Goal: Check status: Check status

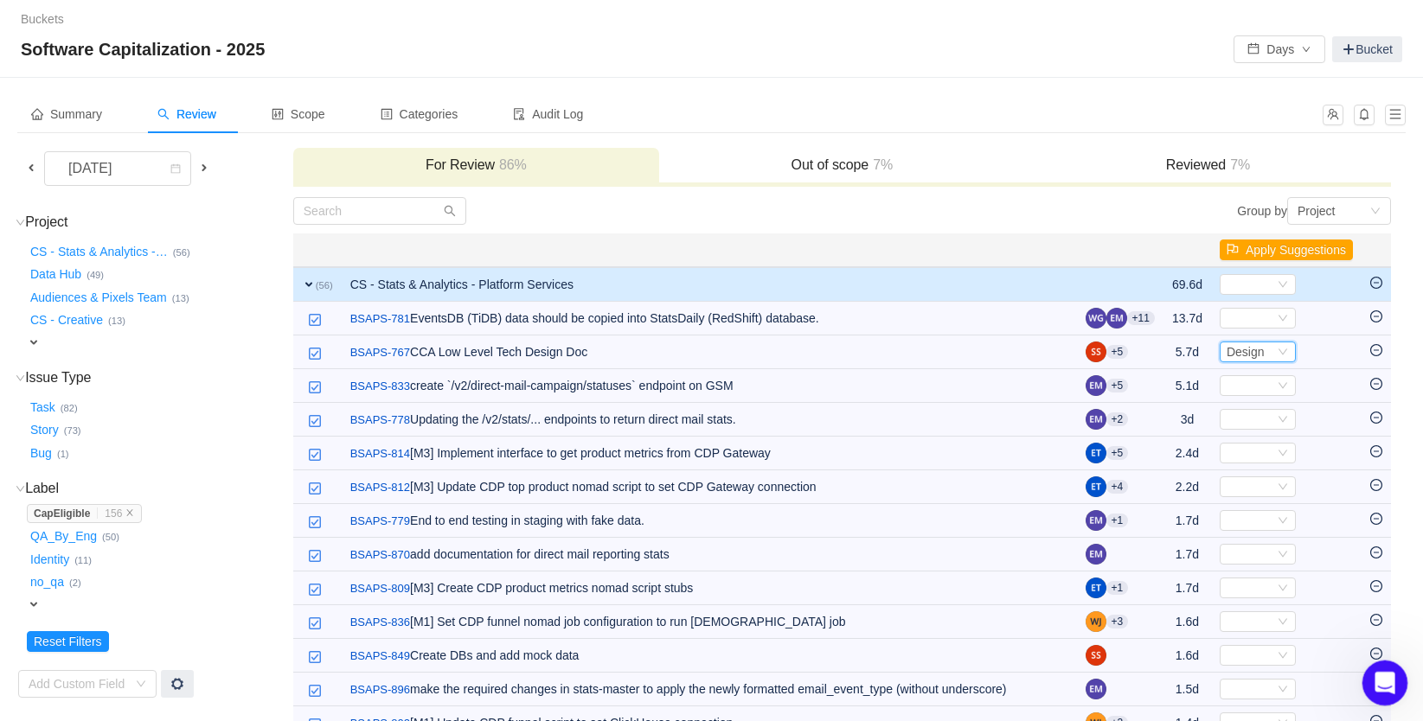
click at [1377, 682] on icon "Open Intercom Messenger" at bounding box center [1382, 681] width 29 height 29
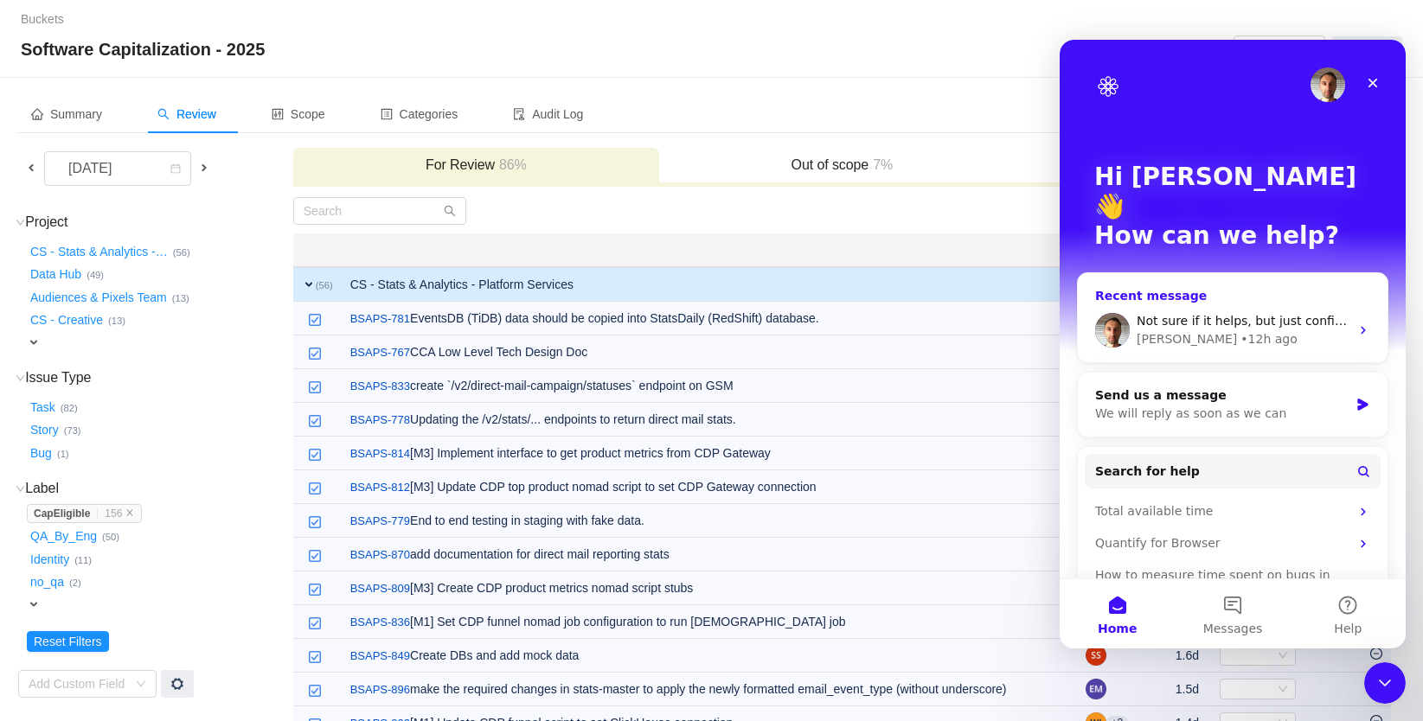
click at [1278, 314] on span "Not sure if it helps, but just confirmed that another user, Andrew White is hav…" at bounding box center [1435, 321] width 596 height 14
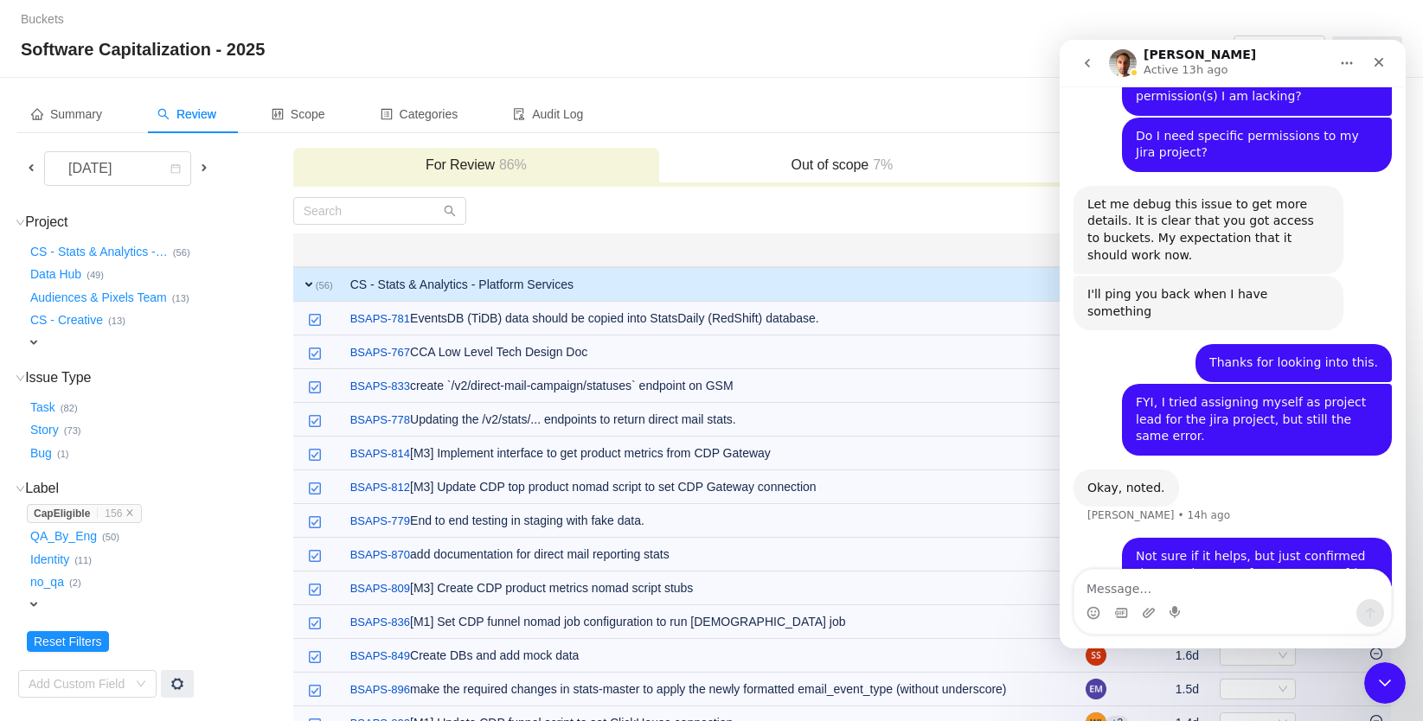
scroll to position [2276, 0]
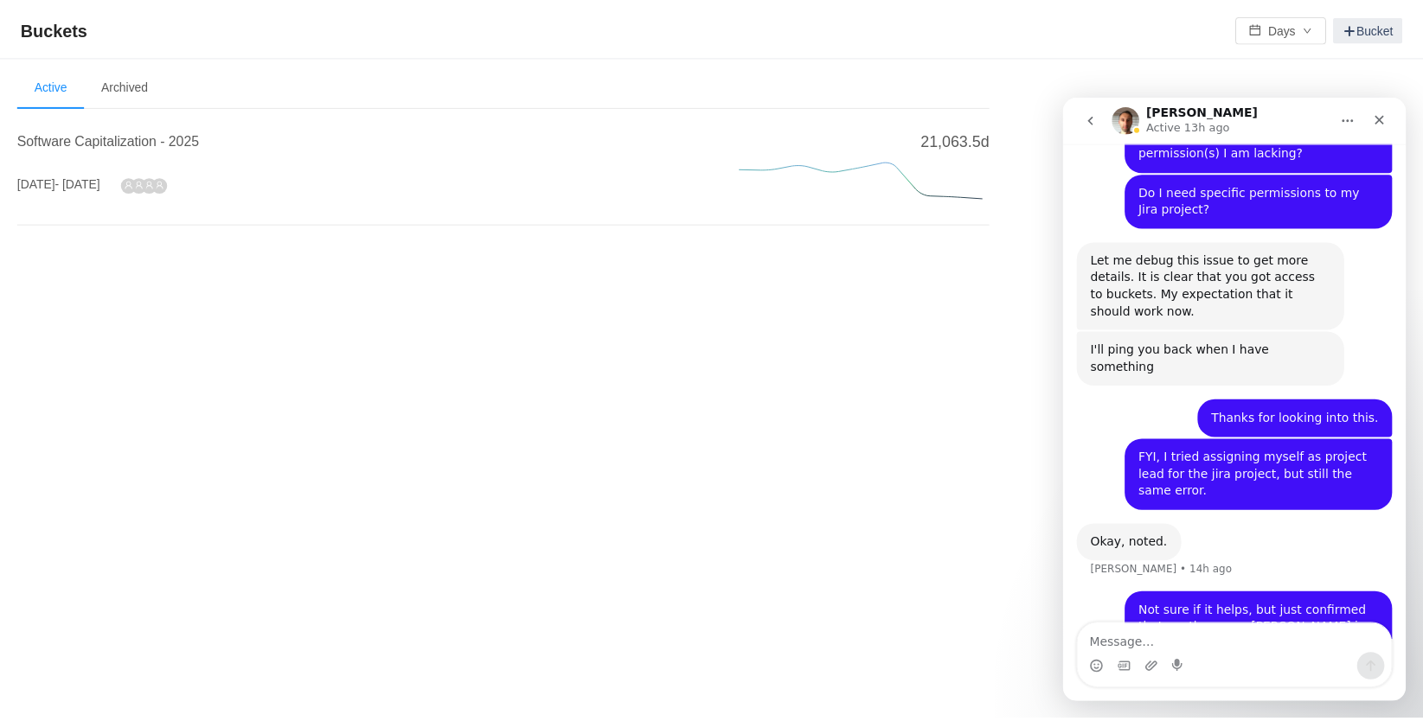
scroll to position [2276, 0]
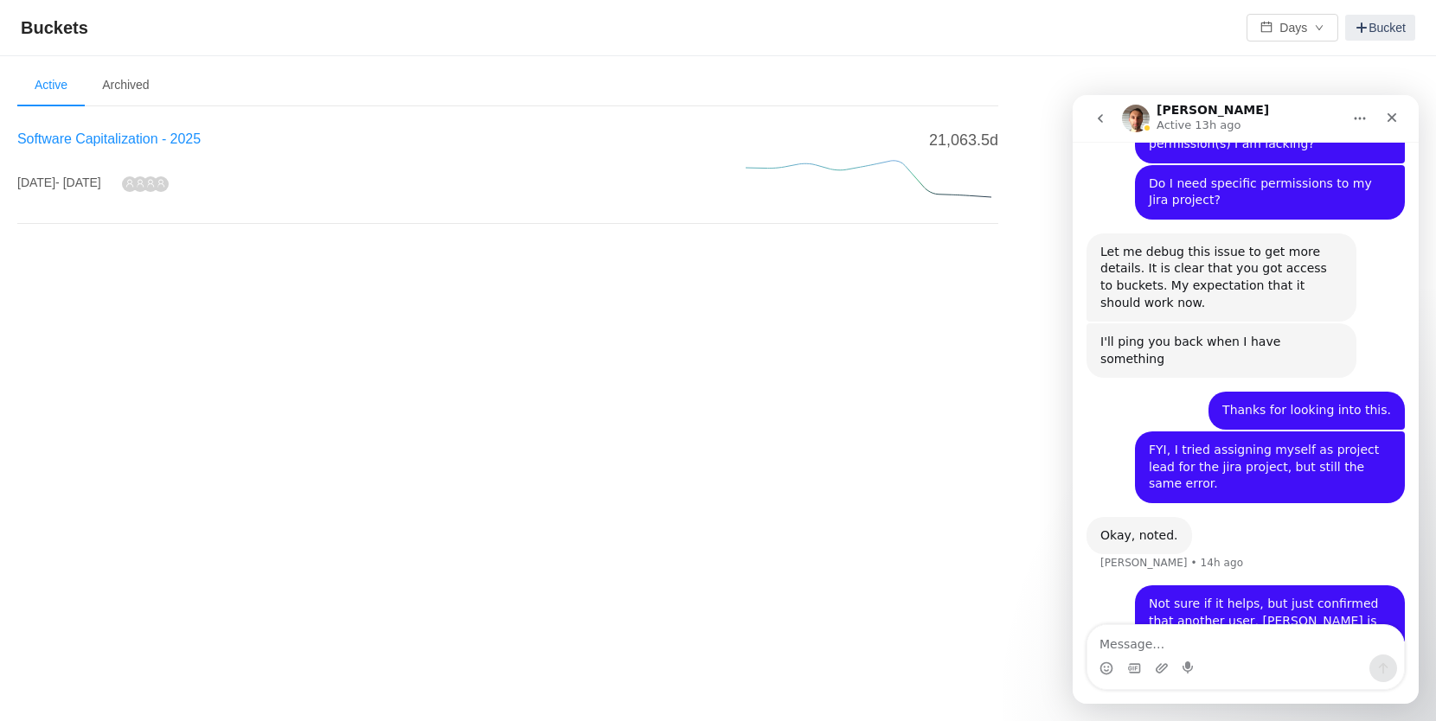
click at [138, 138] on span "Software Capitalization - 2025" at bounding box center [108, 138] width 183 height 15
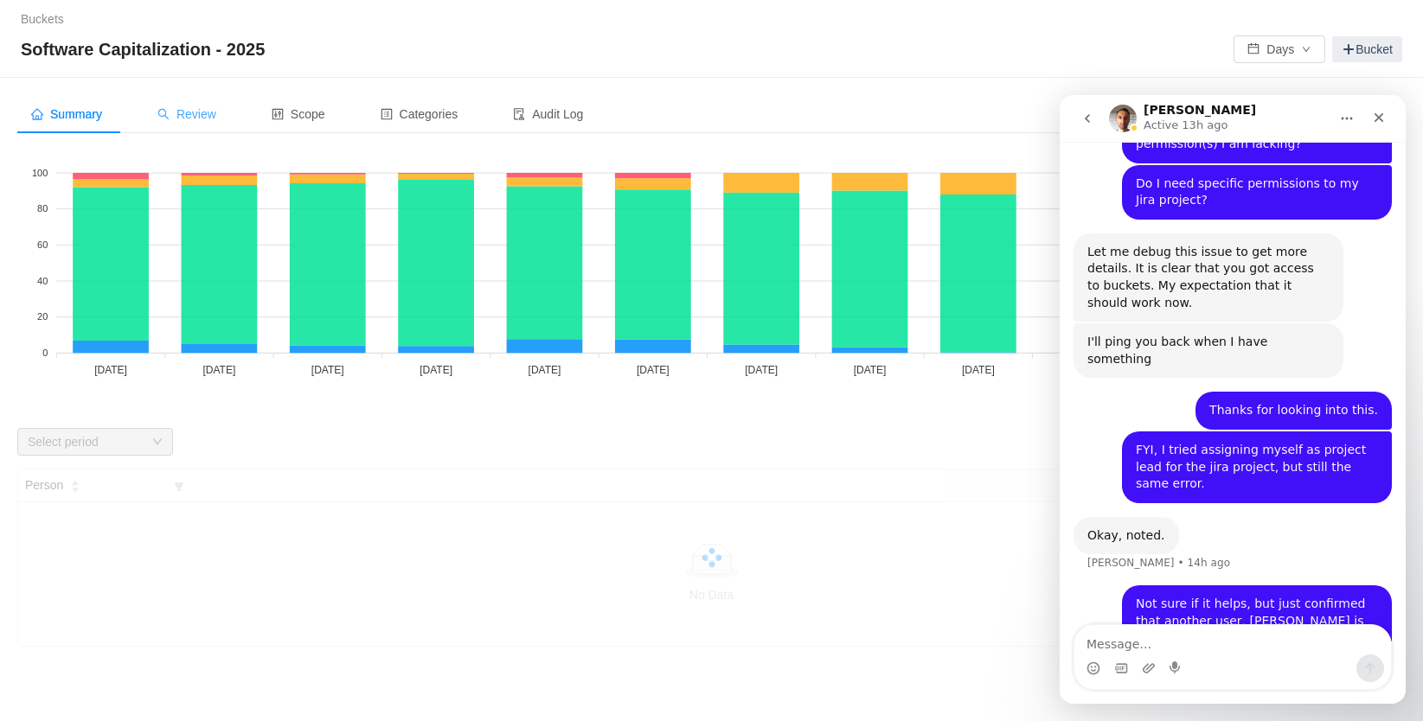
click at [200, 105] on div "Review" at bounding box center [187, 114] width 87 height 39
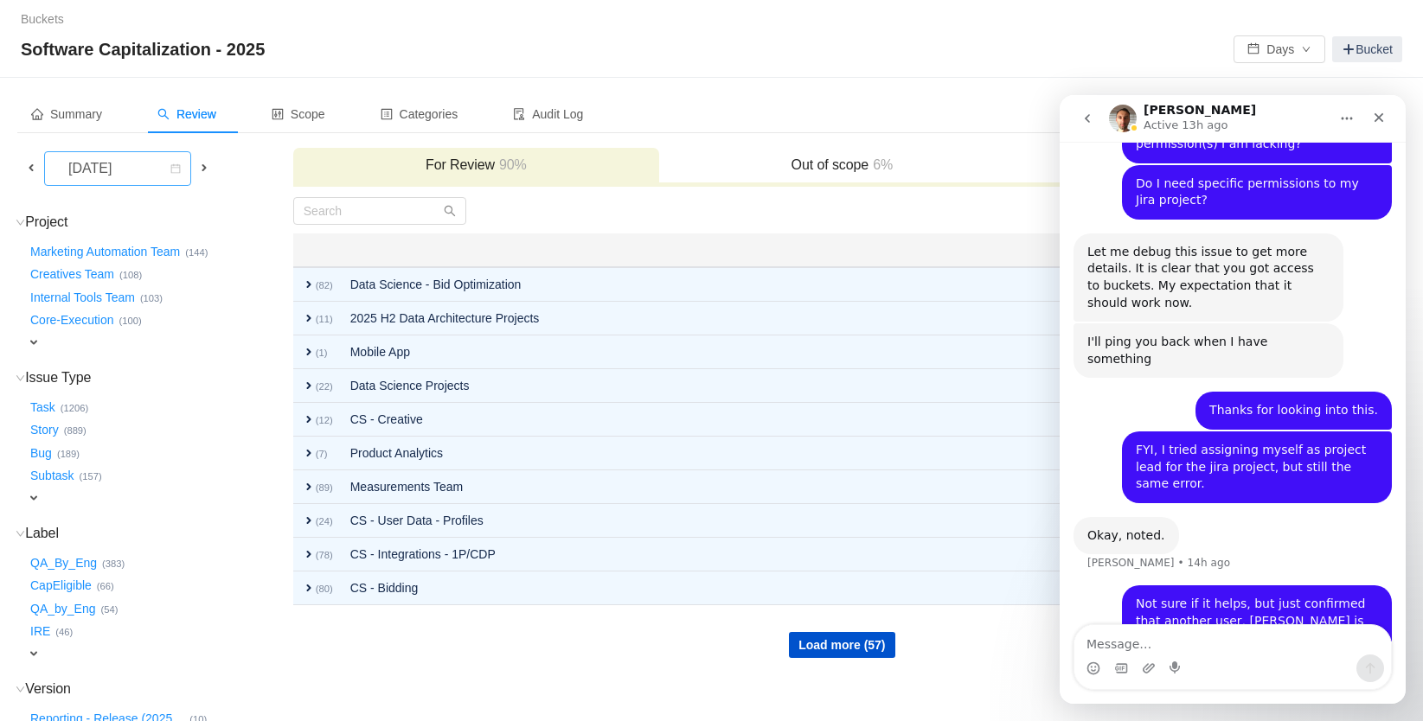
click at [129, 182] on div "September 2025" at bounding box center [91, 168] width 74 height 33
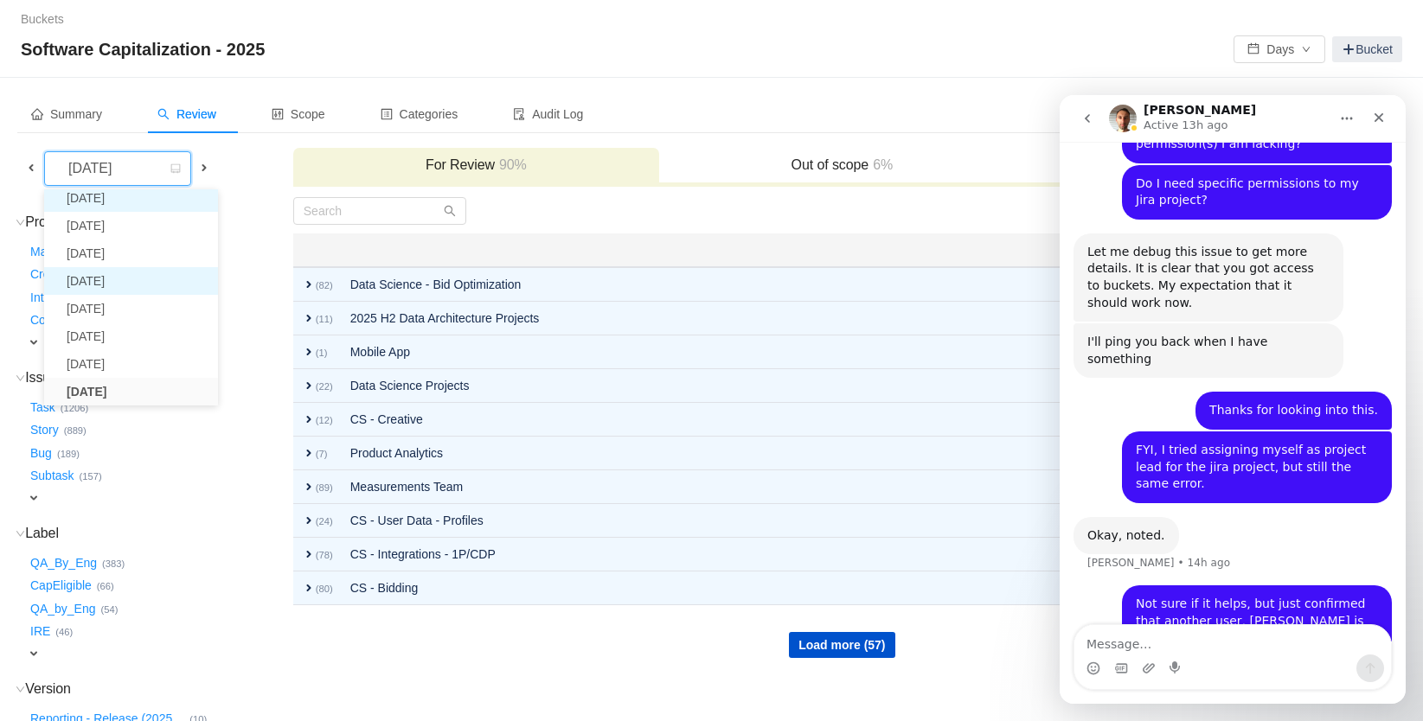
scroll to position [31, 0]
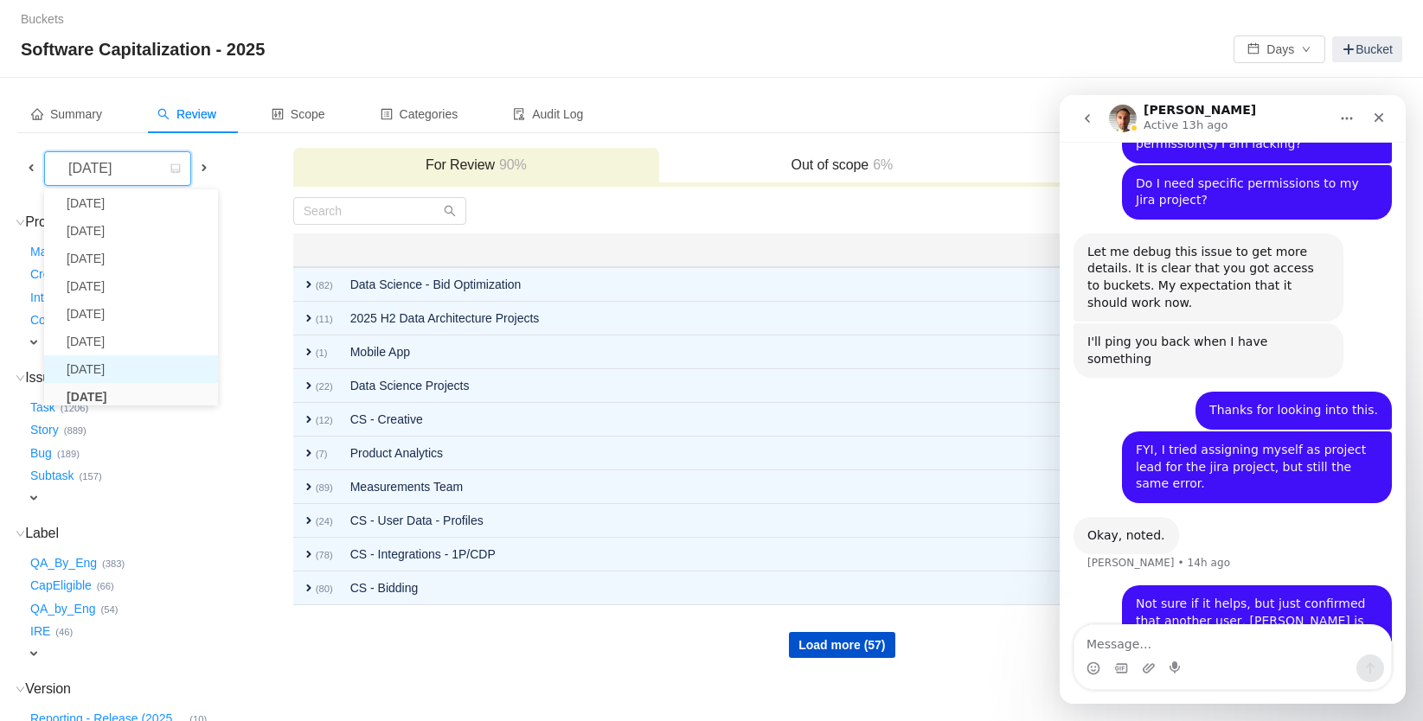
click at [121, 362] on li "August 2025" at bounding box center [131, 370] width 174 height 28
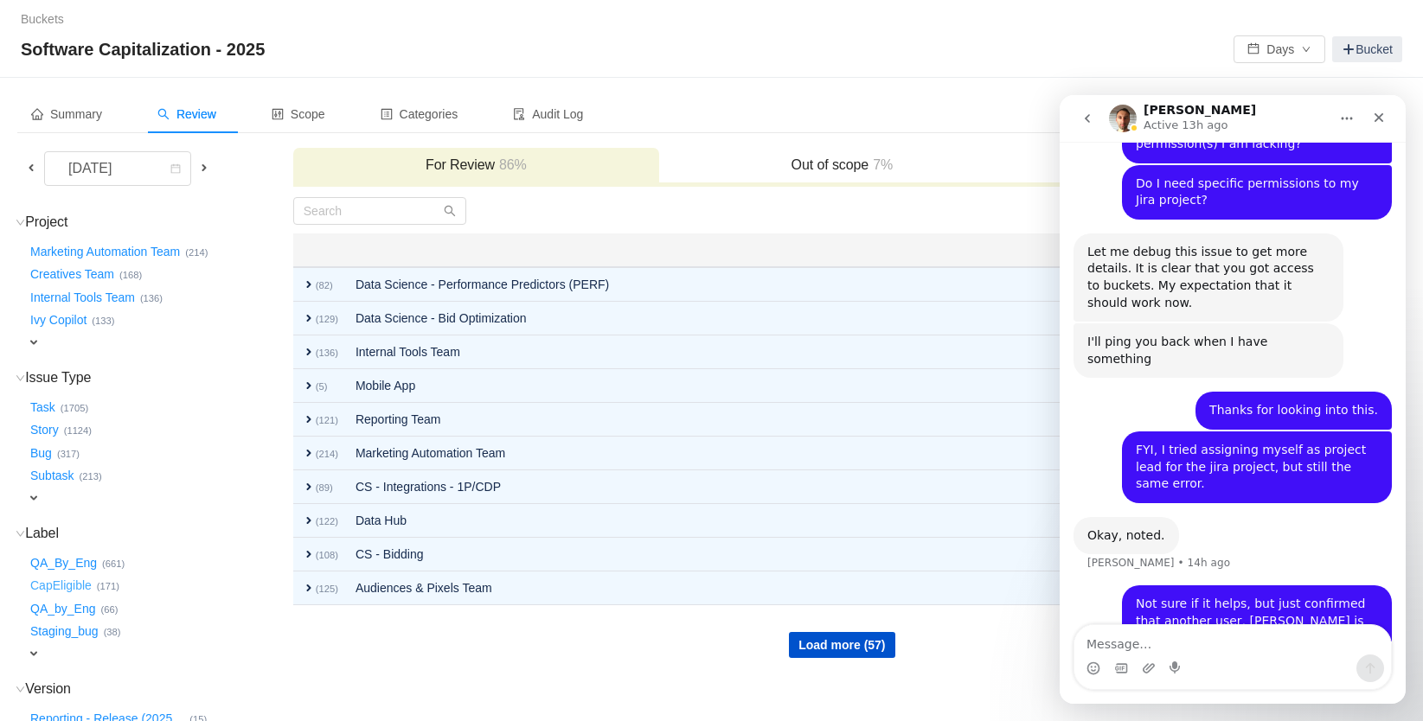
click at [80, 575] on button "CapEligible …" at bounding box center [62, 587] width 70 height 28
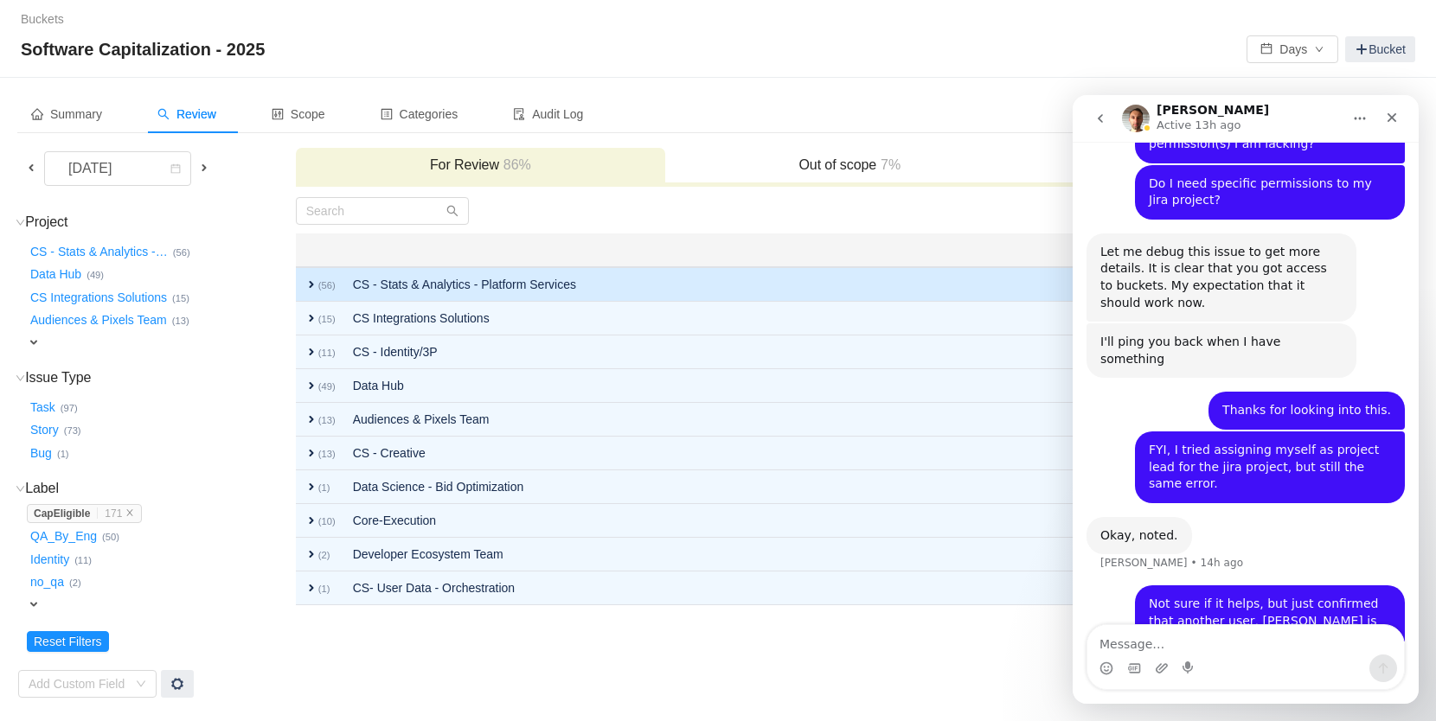
click at [497, 288] on td "CS - Stats & Analytics - Platform Services" at bounding box center [732, 284] width 777 height 35
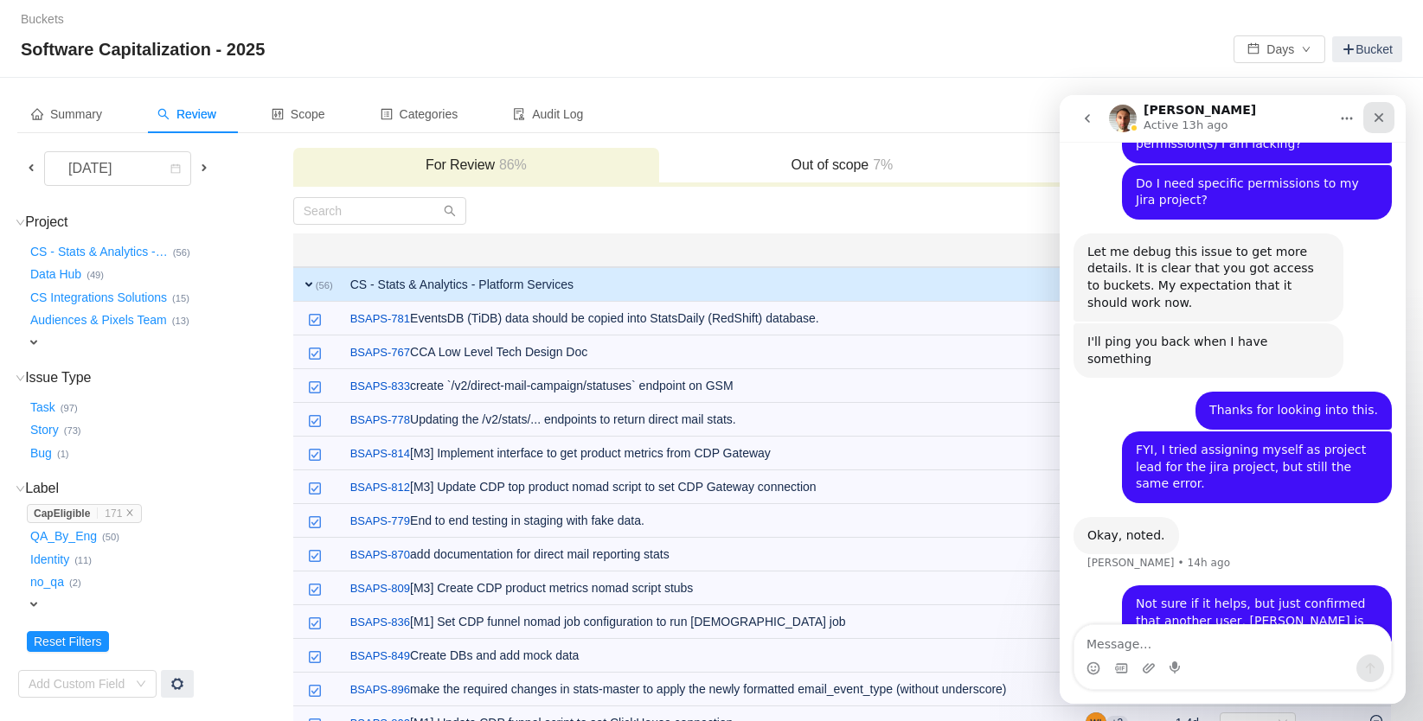
click at [1387, 111] on div "Close" at bounding box center [1378, 117] width 31 height 31
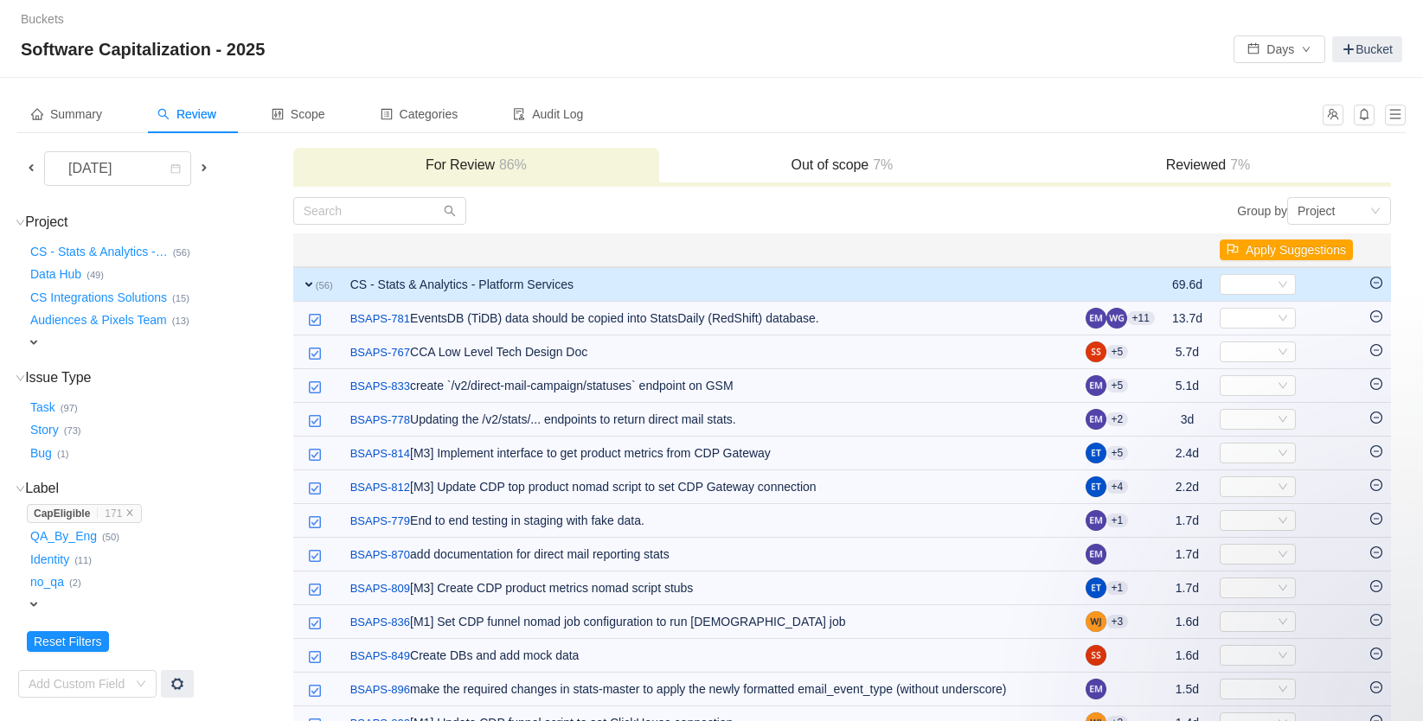
scroll to position [1420, 0]
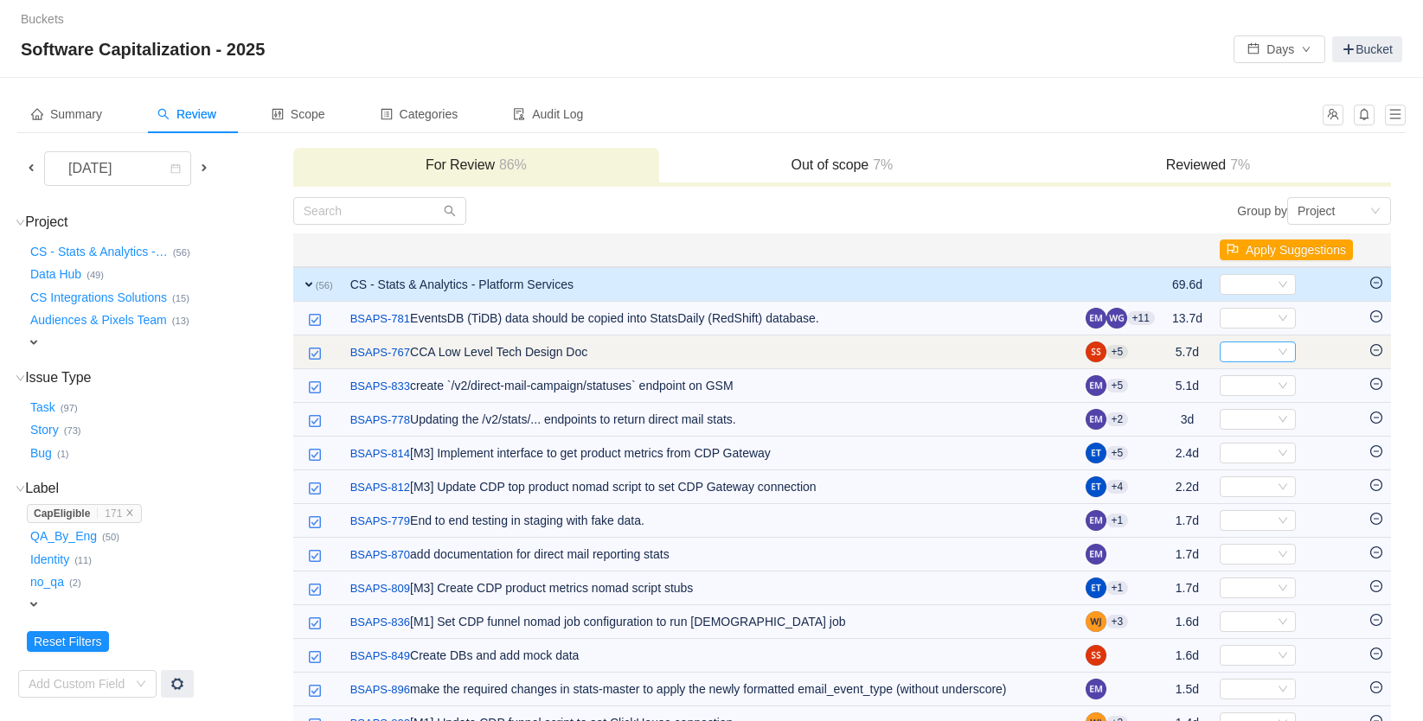
click at [1237, 350] on div "Select" at bounding box center [1251, 352] width 48 height 19
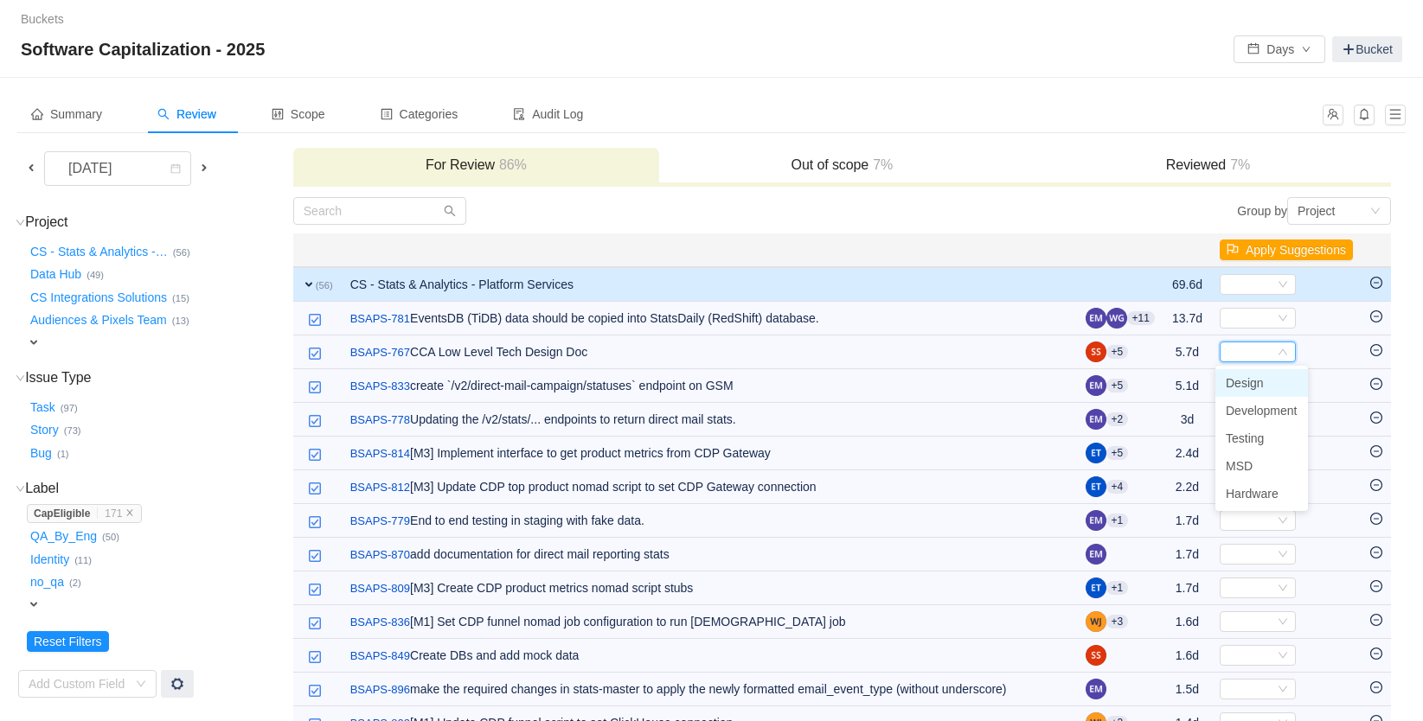
click at [1246, 385] on span "Design" at bounding box center [1245, 383] width 38 height 14
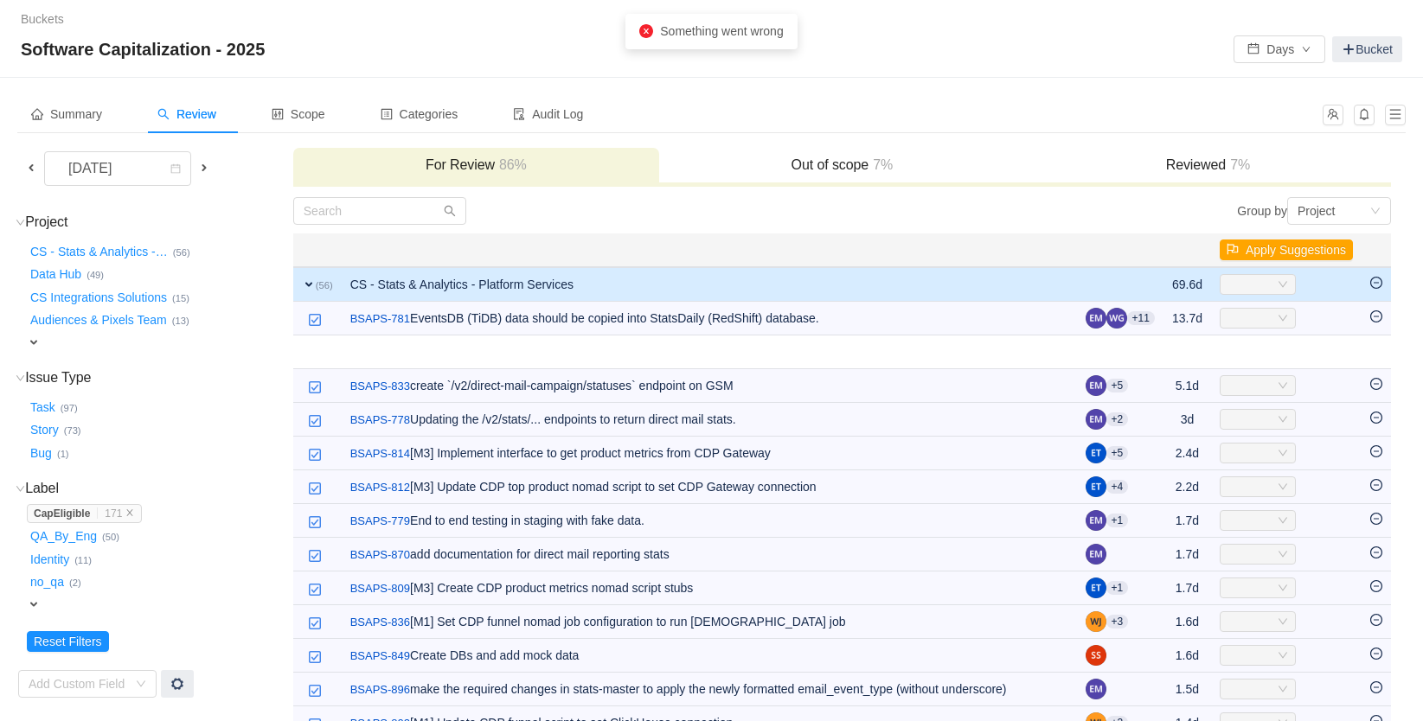
click at [759, 35] on span "Something went wrong" at bounding box center [721, 31] width 123 height 14
click at [662, 33] on span "Something went wrong" at bounding box center [721, 31] width 123 height 14
click at [648, 32] on icon "icon: close-circle" at bounding box center [646, 31] width 14 height 14
click at [641, 32] on icon "icon: close-circle" at bounding box center [646, 31] width 14 height 14
click at [643, 32] on icon "icon: close-circle" at bounding box center [646, 31] width 14 height 14
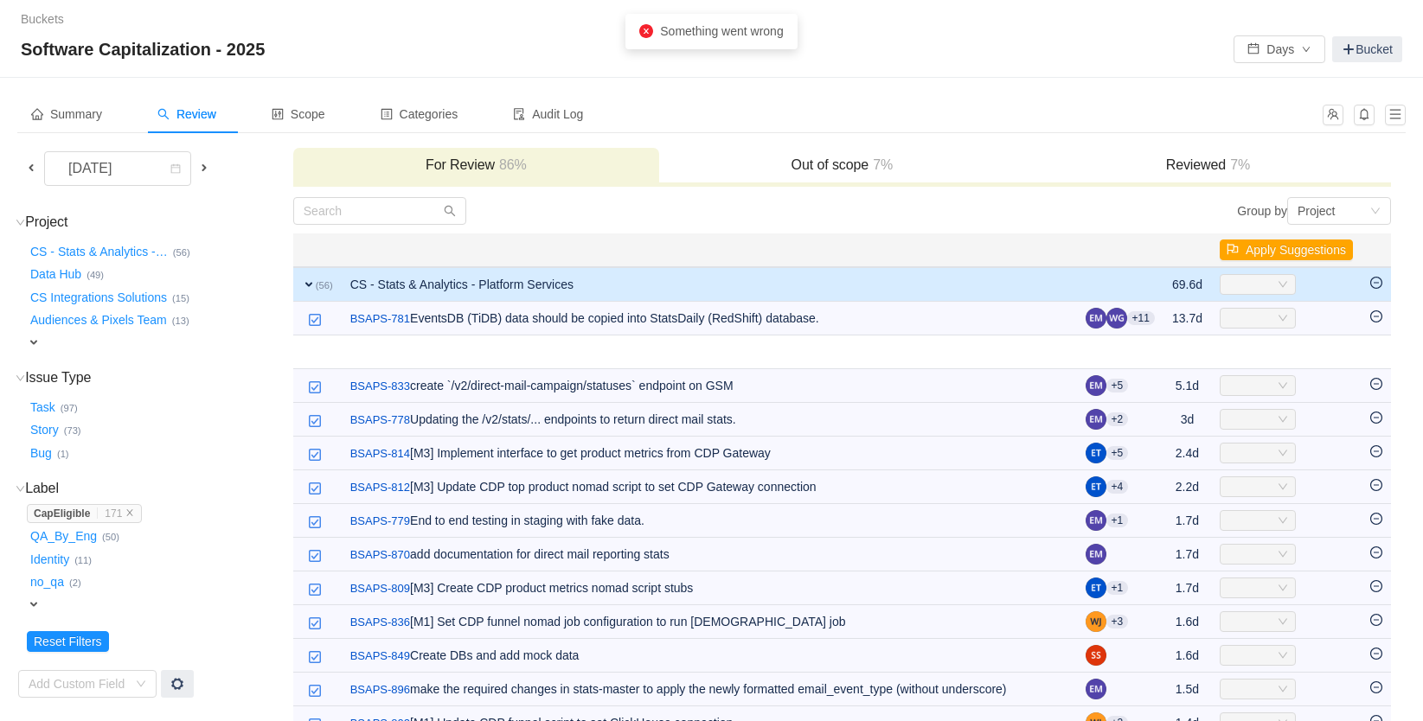
click at [683, 36] on span "Something went wrong" at bounding box center [721, 31] width 123 height 14
click at [695, 36] on span "Something went wrong" at bounding box center [721, 31] width 123 height 14
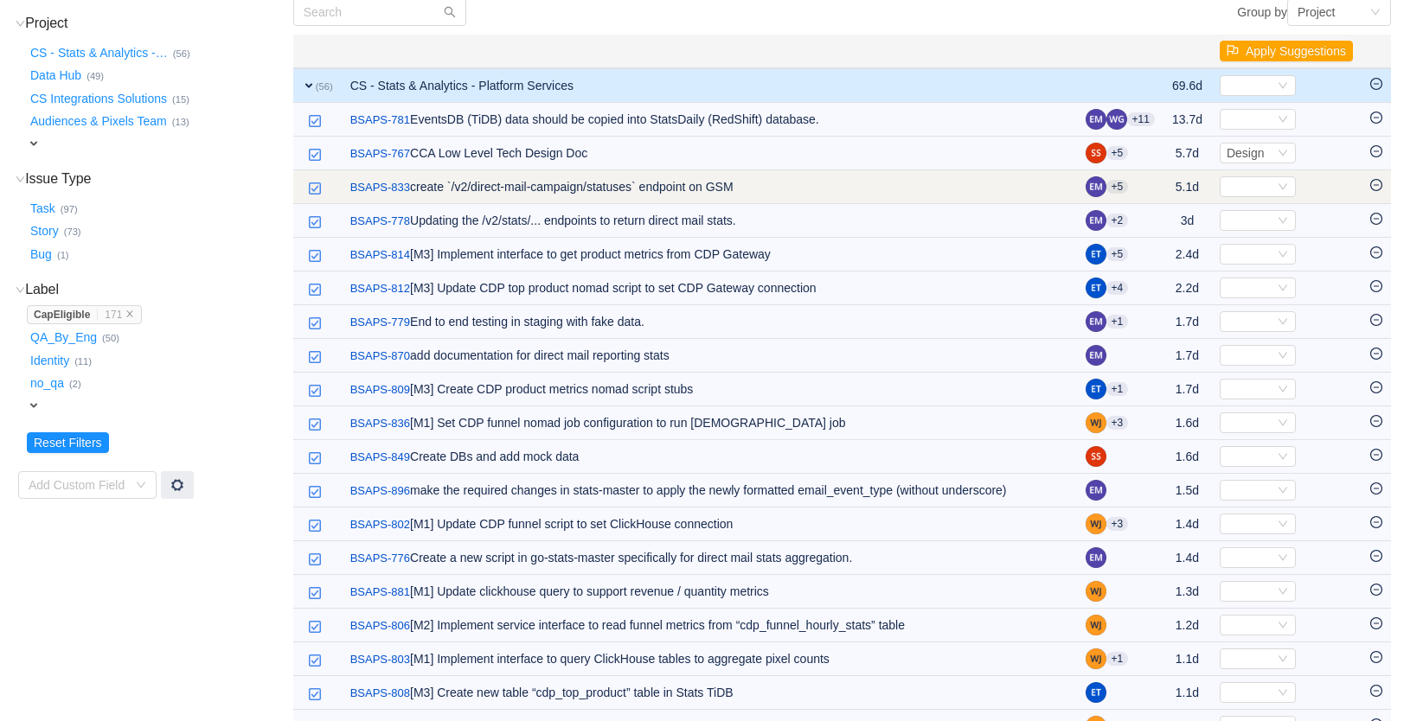
scroll to position [0, 0]
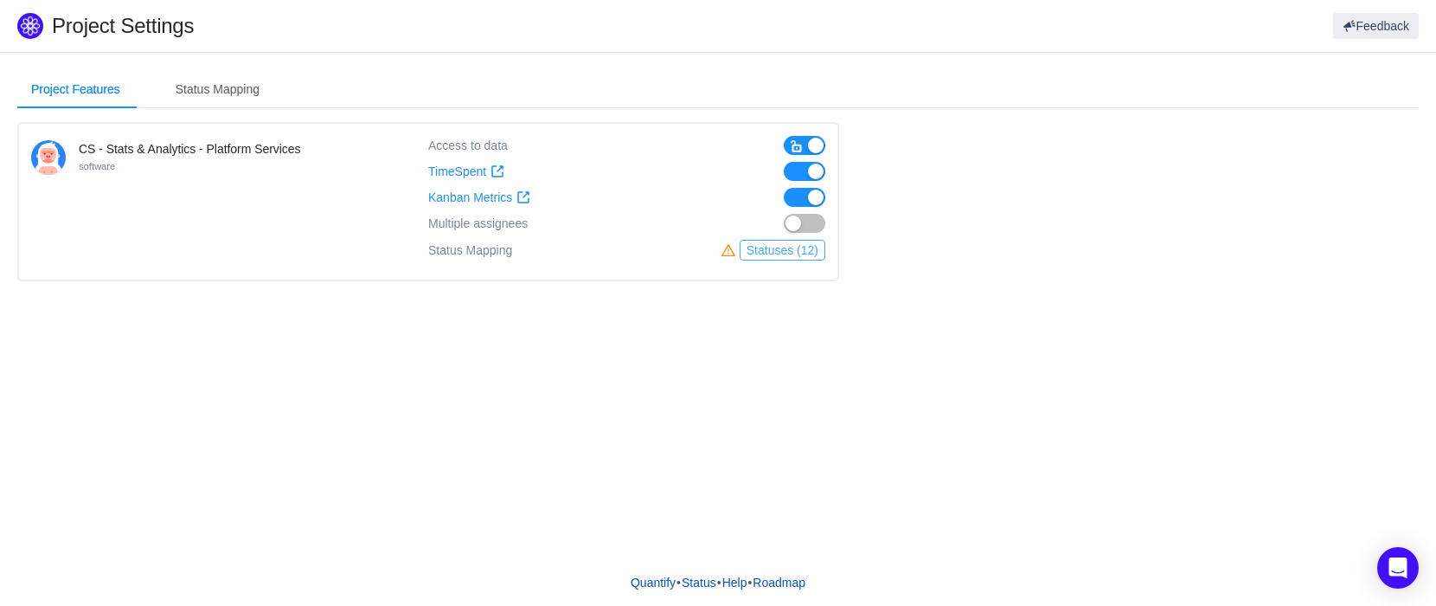
click at [763, 253] on button "Statuses (12)" at bounding box center [783, 250] width 86 height 21
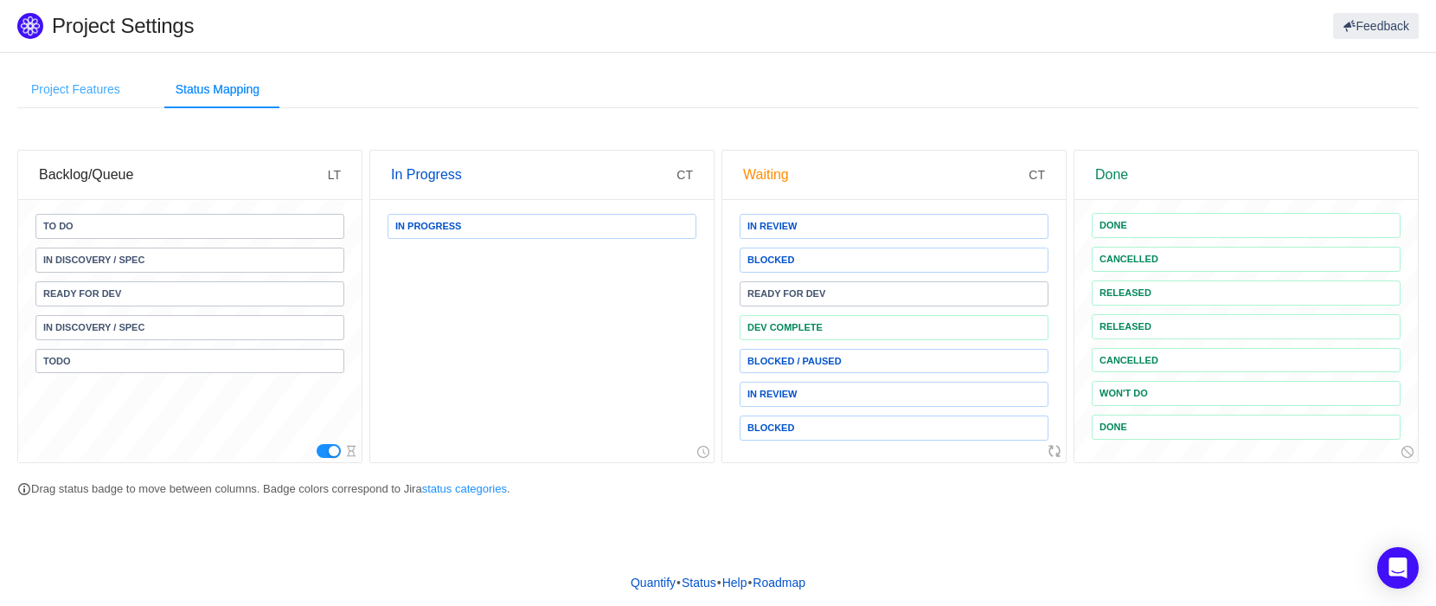
click at [72, 90] on div "Project Features" at bounding box center [75, 89] width 117 height 39
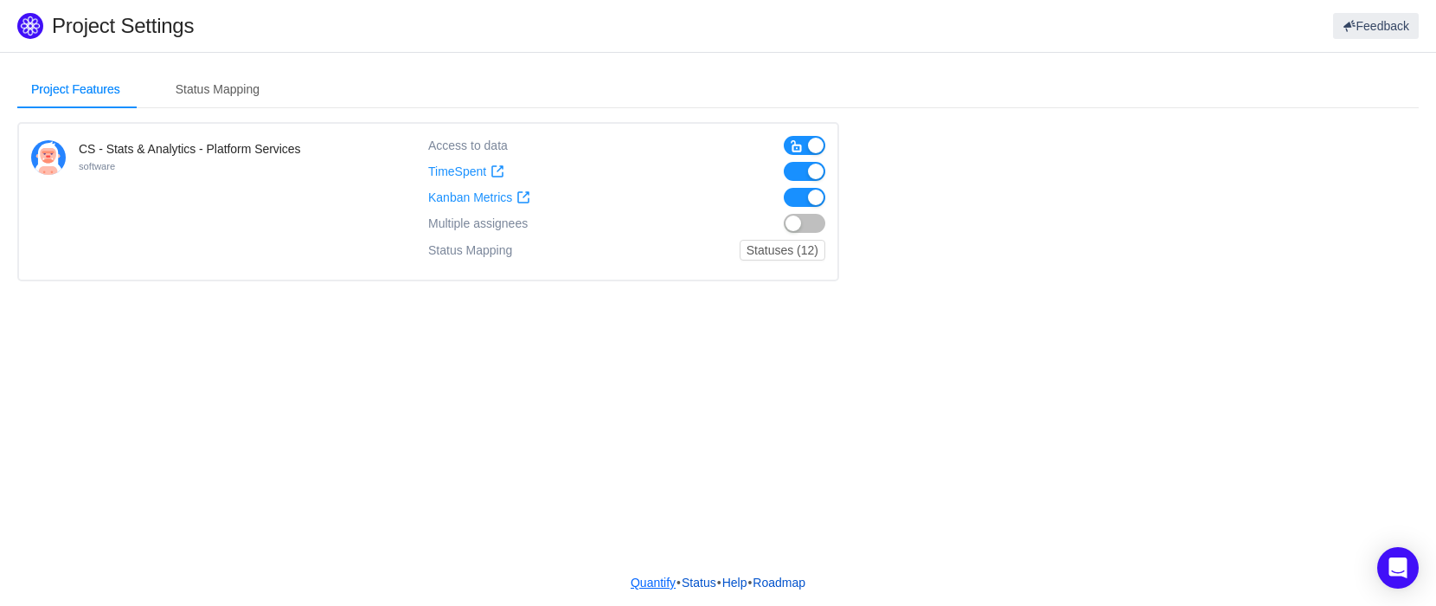
click at [648, 580] on link "Quantify" at bounding box center [653, 582] width 47 height 26
click at [729, 582] on link "Help" at bounding box center [734, 582] width 27 height 26
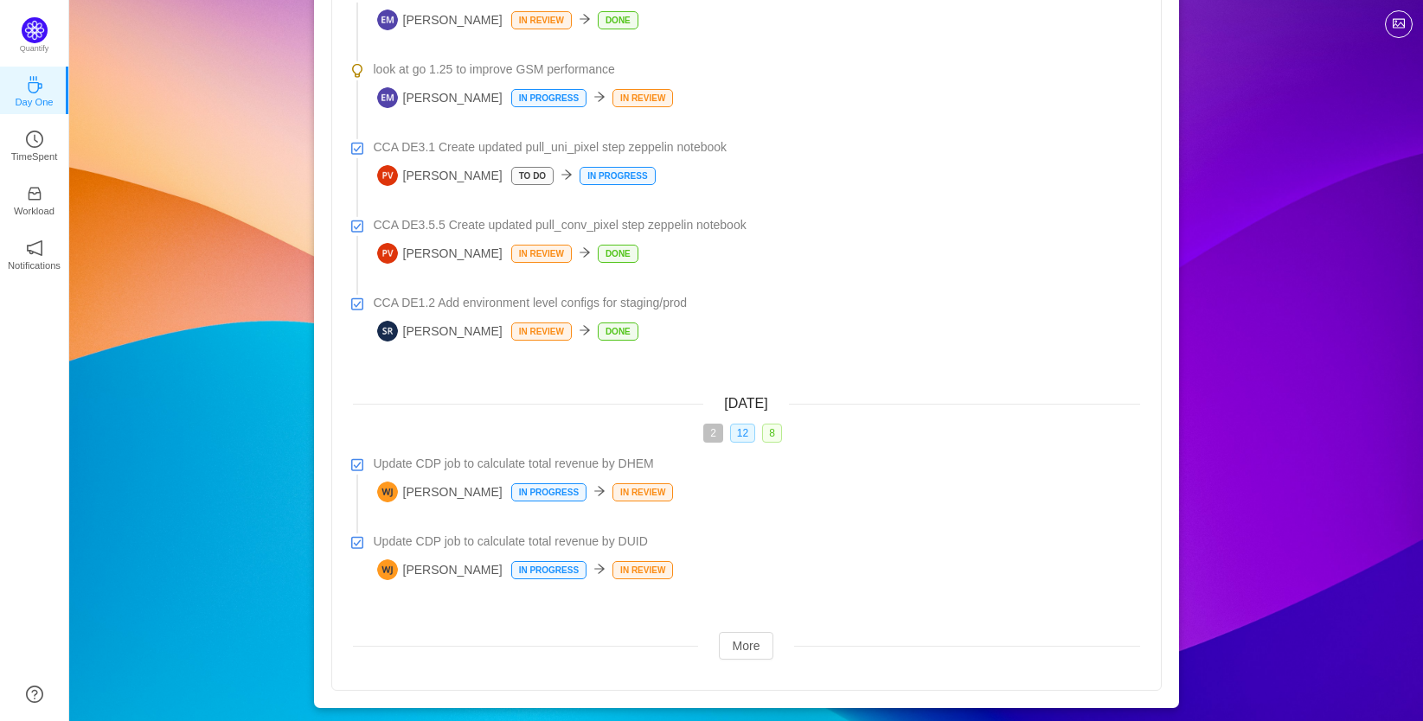
scroll to position [375, 0]
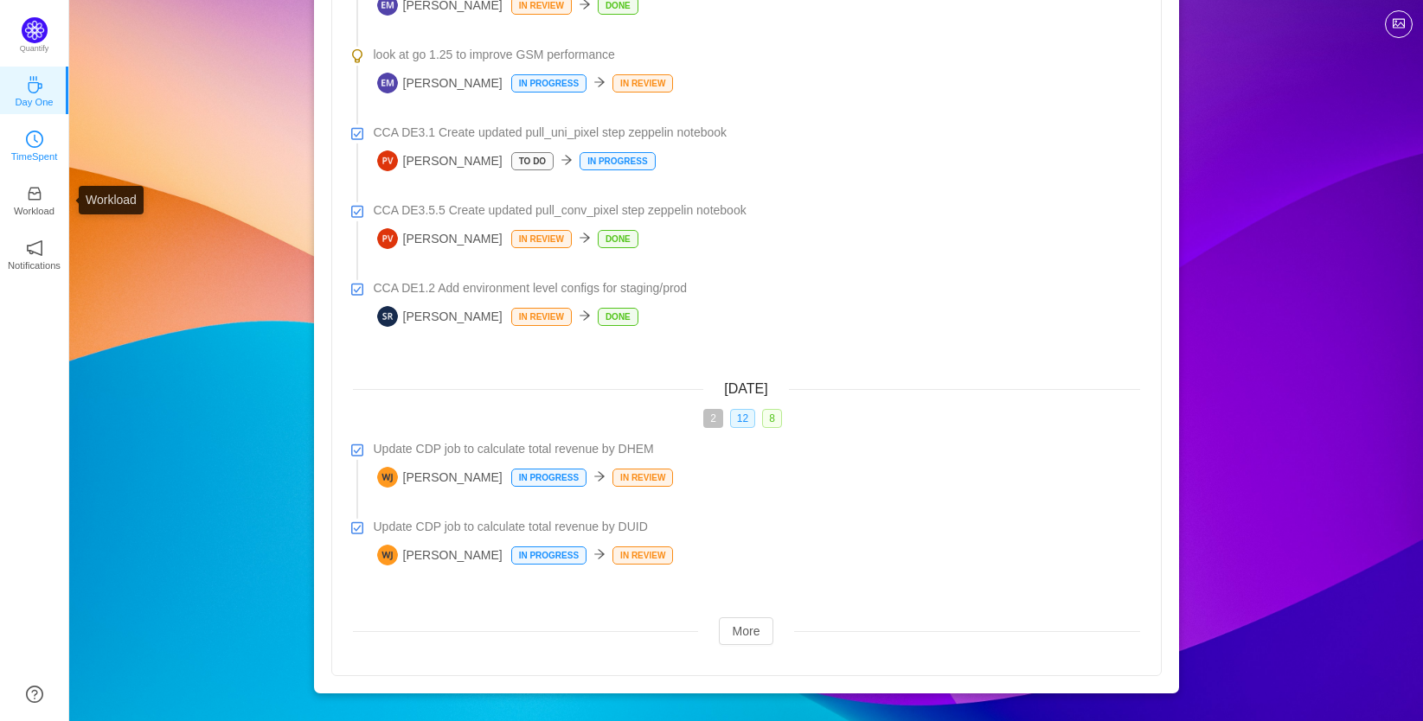
click at [35, 145] on icon "icon: clock-circle" at bounding box center [34, 139] width 17 height 17
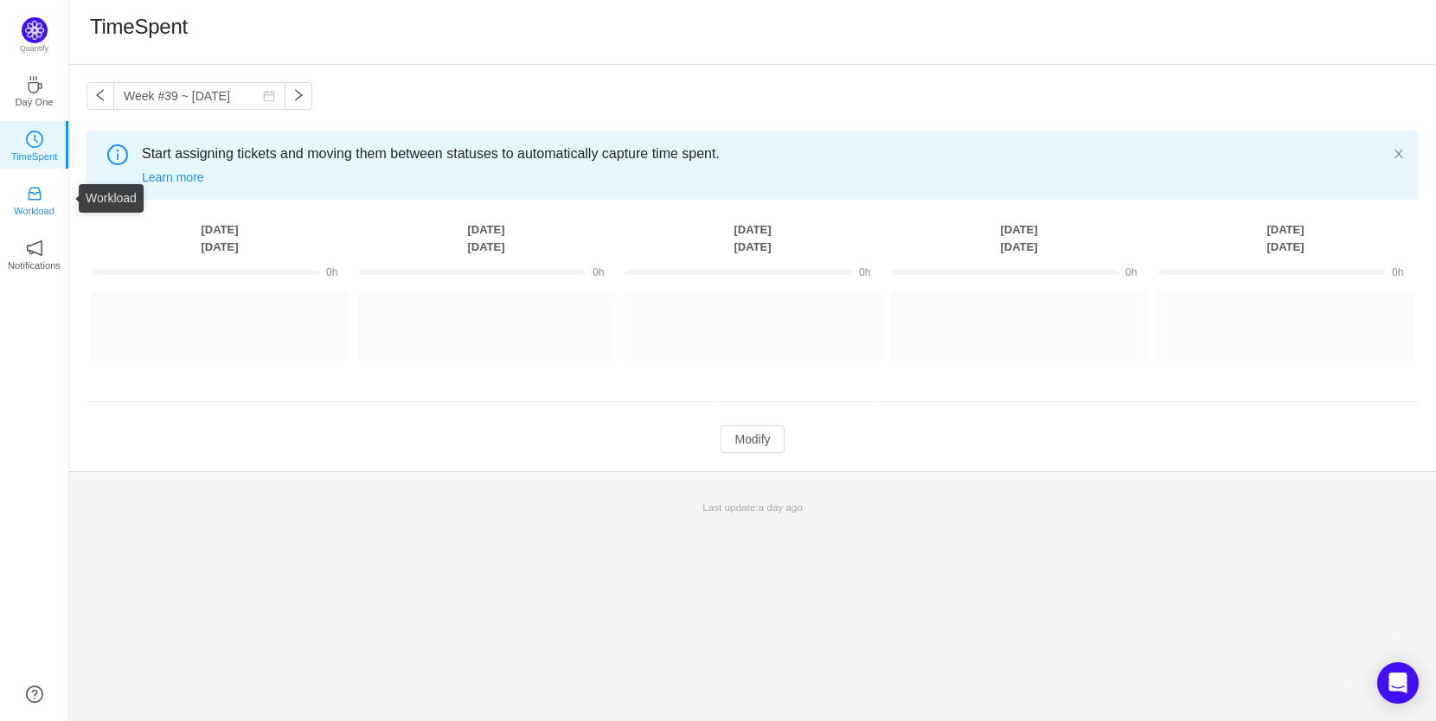
click at [31, 212] on p "Workload" at bounding box center [34, 211] width 41 height 16
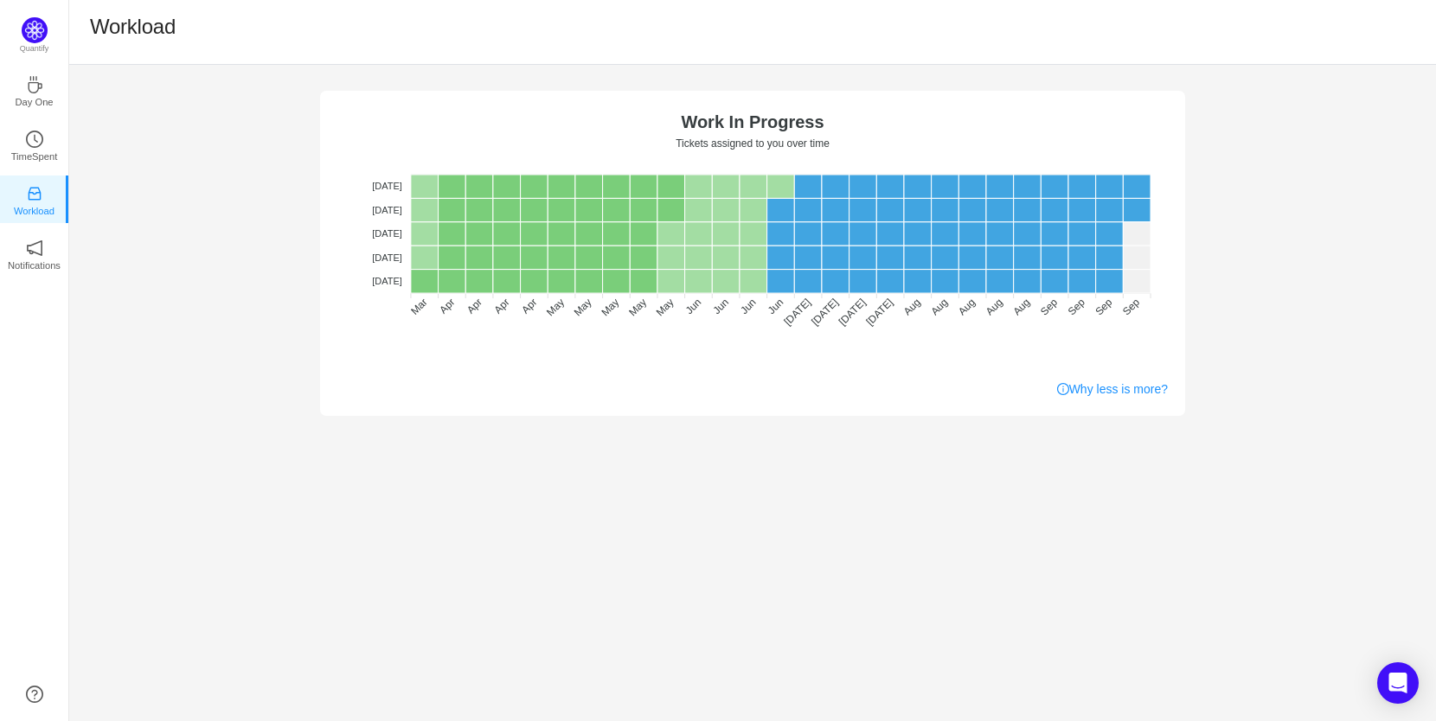
click at [218, 293] on div "No data No WIP Optimal (1-4) High (5-10) Overburdened (10+) Work In Progress Ti…" at bounding box center [752, 240] width 1367 height 351
